Goal: Information Seeking & Learning: Check status

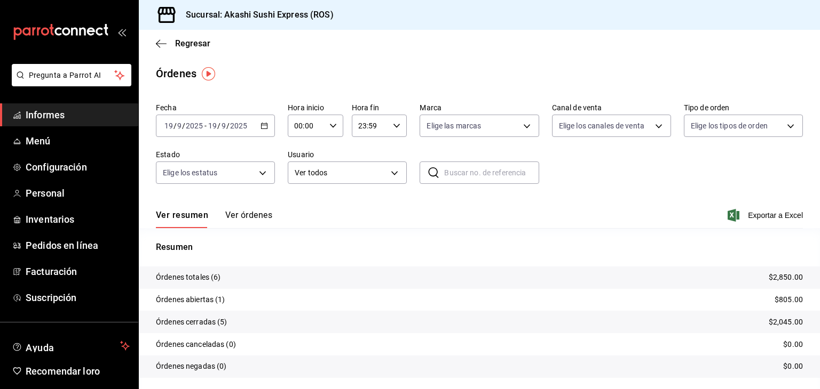
click at [74, 112] on span "Informes" at bounding box center [78, 115] width 104 height 14
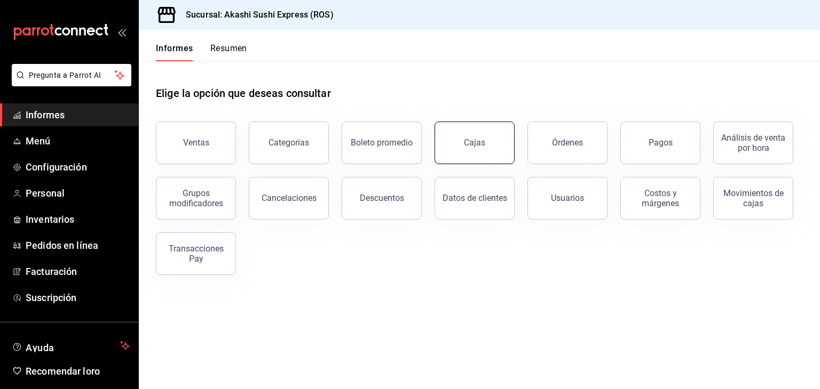
click at [503, 148] on link "Cajas" at bounding box center [474, 143] width 80 height 43
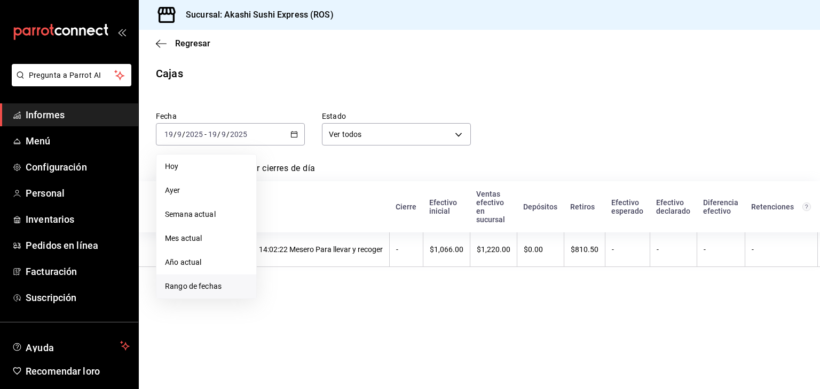
click at [188, 287] on font "Rango de fechas" at bounding box center [193, 286] width 57 height 9
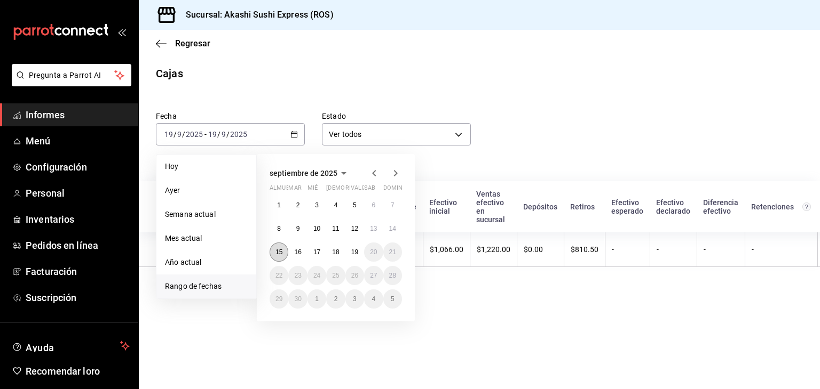
click at [282, 254] on font "15" at bounding box center [278, 252] width 7 height 7
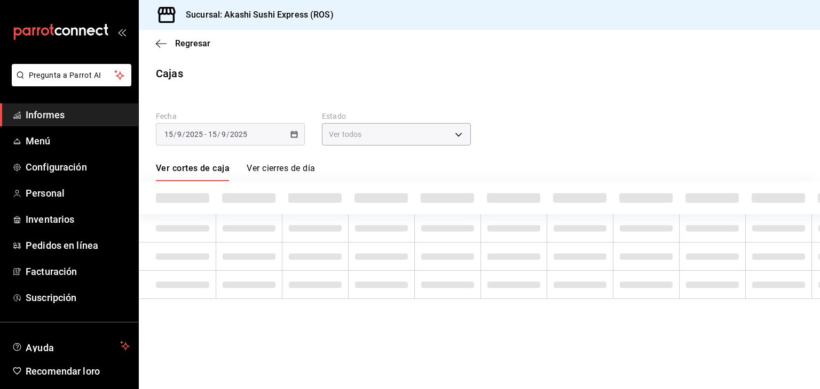
click at [282, 254] on td at bounding box center [315, 256] width 66 height 28
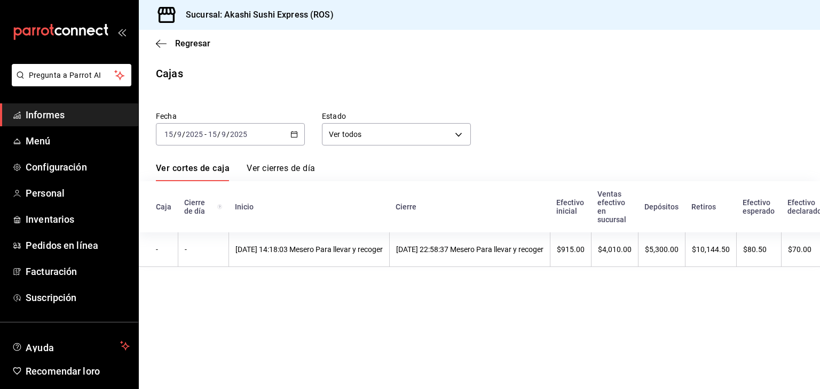
click at [282, 254] on font "[DATE] 14:18:03 Mesero Para llevar y recoger" at bounding box center [308, 249] width 147 height 9
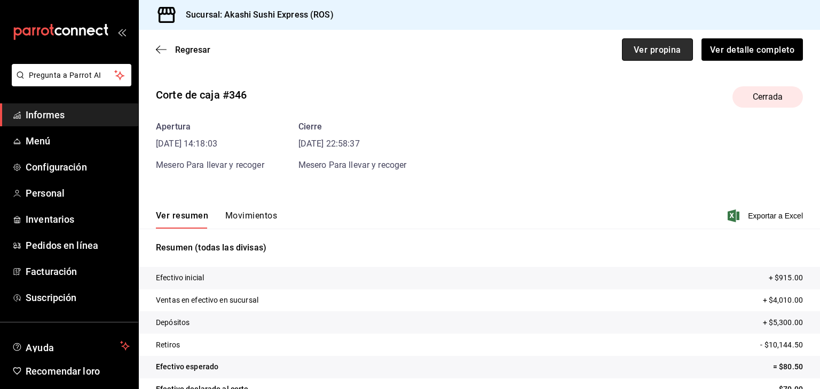
click at [644, 55] on button "Ver propina" at bounding box center [657, 49] width 71 height 22
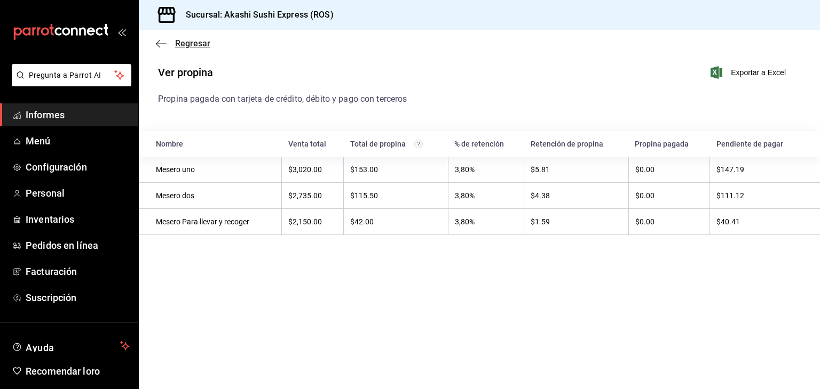
click at [173, 41] on span "Regresar" at bounding box center [183, 43] width 54 height 10
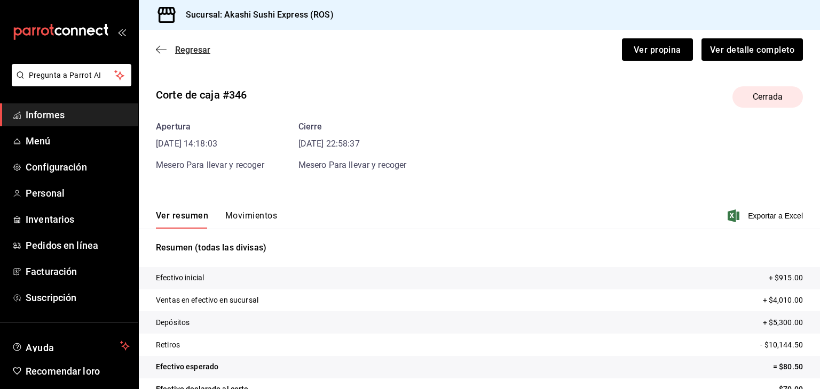
click at [194, 47] on font "Regresar" at bounding box center [192, 50] width 35 height 10
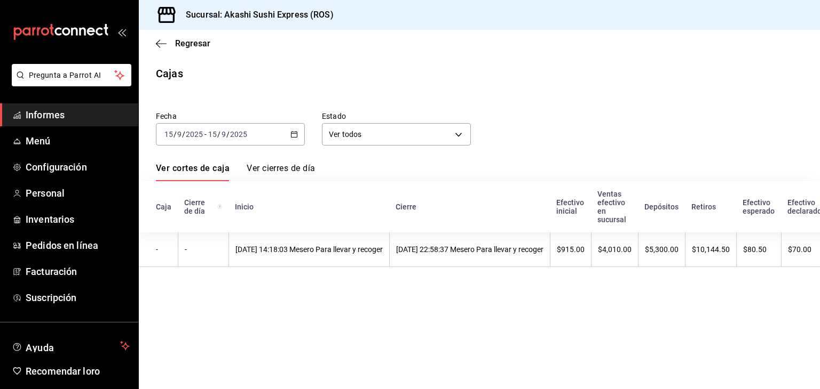
click at [293, 135] on icon "button" at bounding box center [293, 134] width 7 height 7
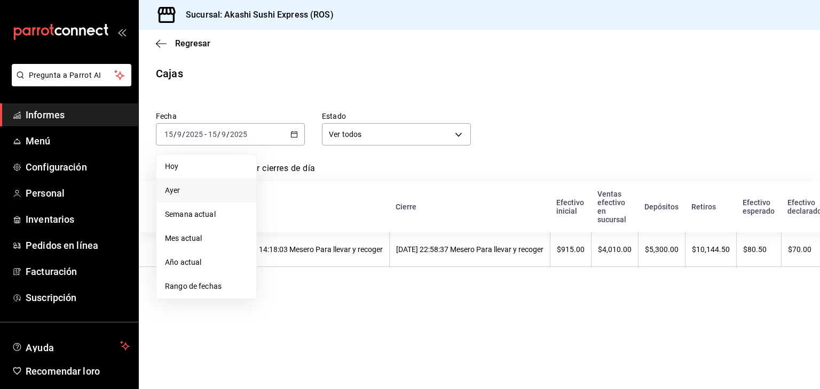
click at [192, 193] on span "Ayer" at bounding box center [206, 190] width 83 height 11
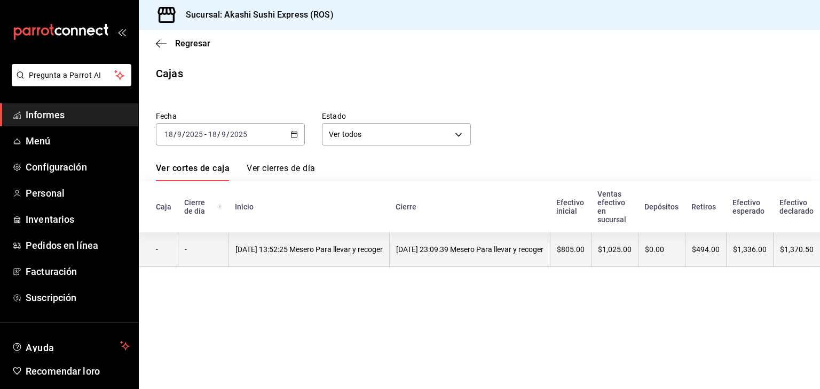
click at [307, 248] on font "[DATE] 13:52:25 Mesero Para llevar y recoger" at bounding box center [308, 249] width 147 height 9
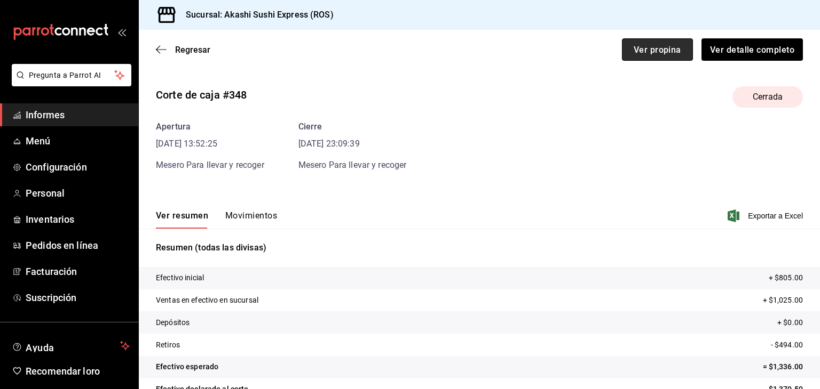
click at [647, 50] on font "Ver propina" at bounding box center [656, 49] width 47 height 10
